Goal: Information Seeking & Learning: Check status

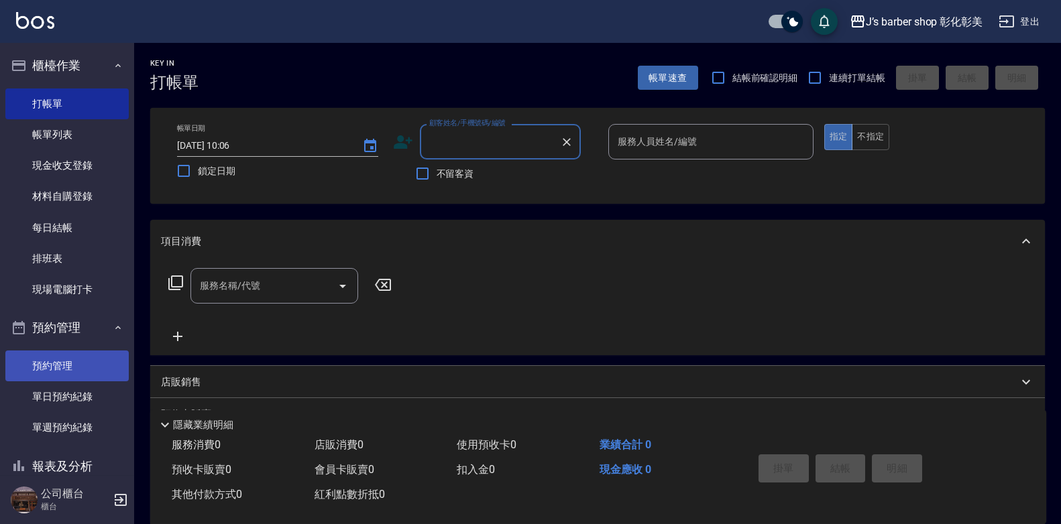
click at [79, 359] on link "預約管理" at bounding box center [66, 366] width 123 height 31
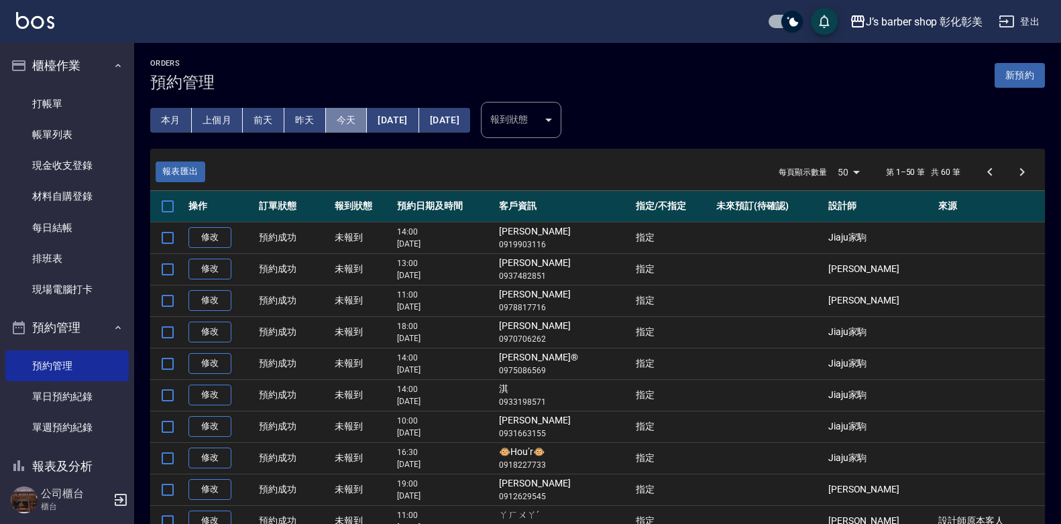
click at [350, 119] on button "今天" at bounding box center [347, 120] width 42 height 25
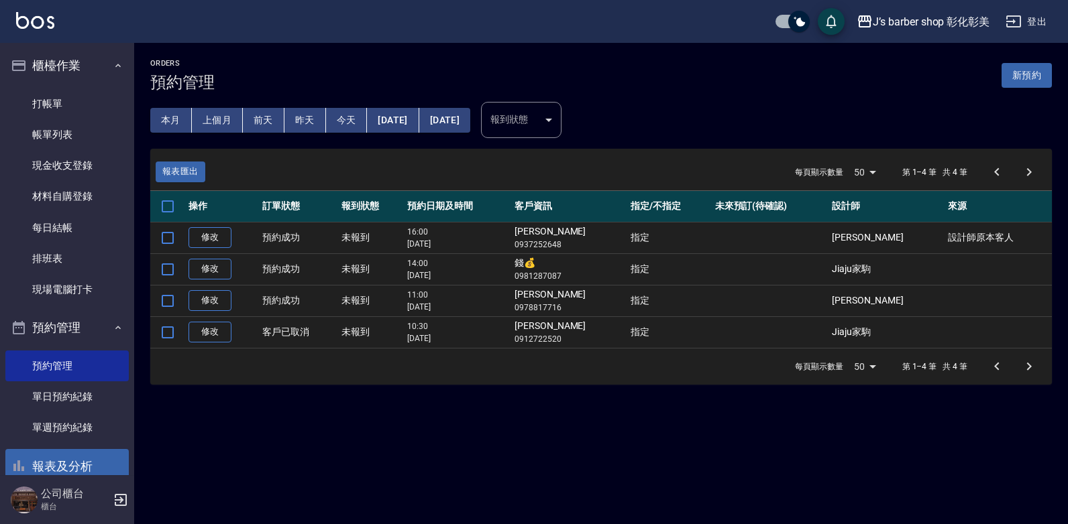
click at [29, 463] on button "報表及分析" at bounding box center [66, 466] width 123 height 35
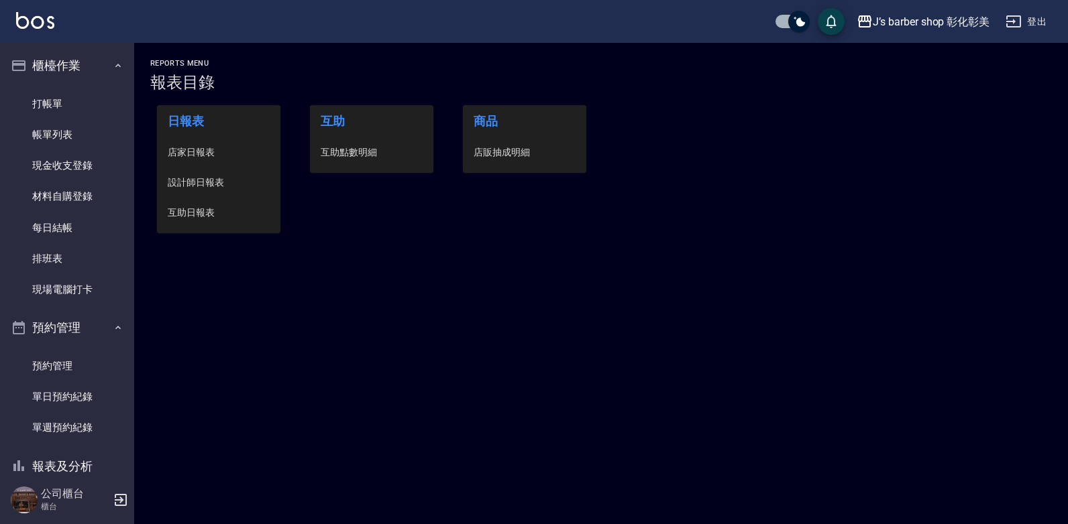
click at [330, 152] on span "互助點數明細" at bounding box center [372, 153] width 102 height 14
click at [330, 152] on div "Reports Menu 報表目錄 日報表 店家日報表 設計師日報表 互助日報表 互助 互助點數明細 商品 店販抽成明細" at bounding box center [534, 262] width 1068 height 524
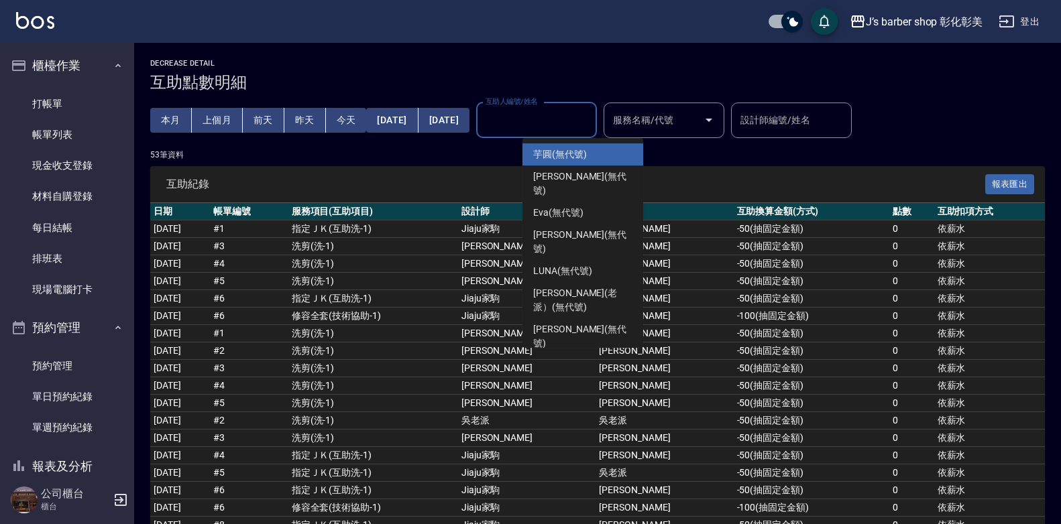
click at [549, 125] on input "互助人編號/姓名" at bounding box center [536, 120] width 109 height 23
click at [549, 158] on span "芋圓 (無代號)" at bounding box center [560, 155] width 54 height 14
type input "芋圓(無代號)"
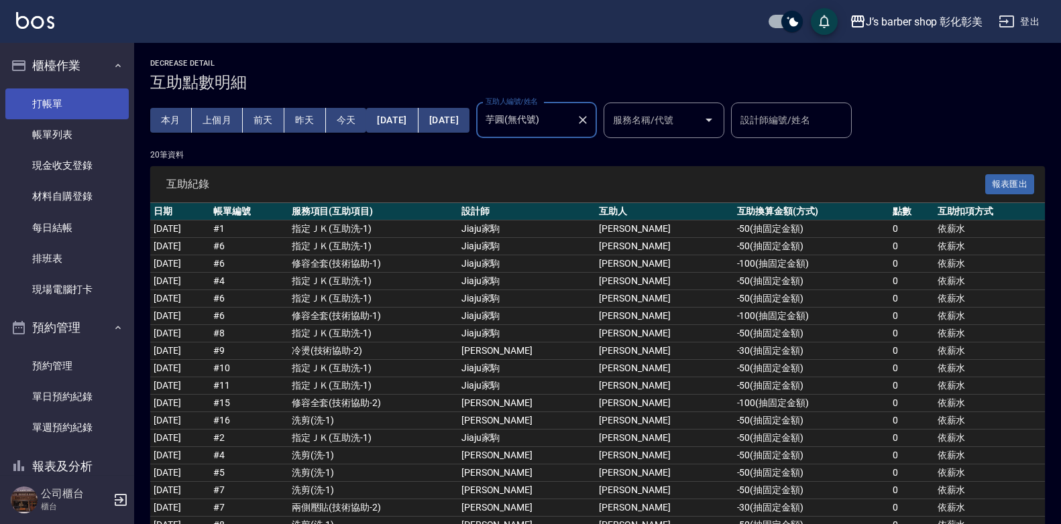
click at [38, 106] on link "打帳單" at bounding box center [66, 104] width 123 height 31
